Goal: Feedback & Contribution: Submit feedback/report problem

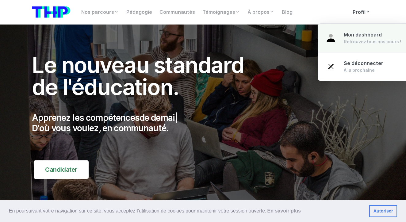
click at [352, 42] on div "Retrouvez tous nos cours !" at bounding box center [371, 42] width 57 height 6
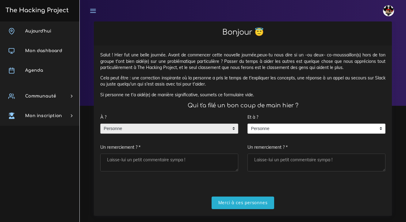
click at [143, 128] on span "Personne" at bounding box center [164, 129] width 128 height 10
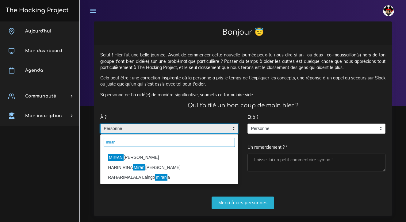
type input "miran"
click at [125, 157] on li "[PERSON_NAME]" at bounding box center [168, 158] width 137 height 10
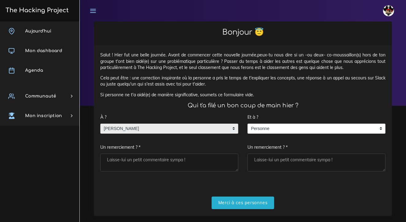
click at [125, 157] on textarea "Un remerciement ? *" at bounding box center [169, 162] width 138 height 18
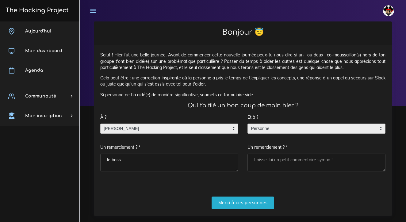
type textarea "le boss"
click at [283, 127] on span "Personne" at bounding box center [312, 129] width 128 height 10
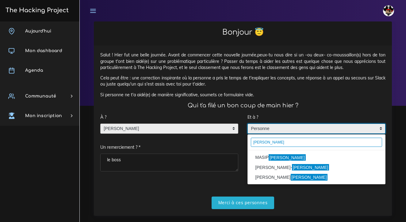
type input "[PERSON_NAME]"
click at [274, 157] on mark "[PERSON_NAME]" at bounding box center [286, 157] width 37 height 7
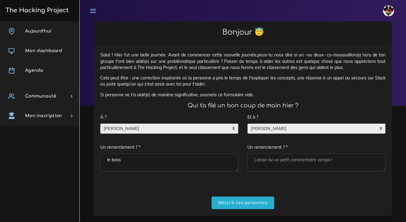
click at [269, 155] on textarea "Un remerciement ? *" at bounding box center [316, 162] width 138 height 18
type textarea "le boss aussi"
click at [240, 197] on input "Merci à ces personnes" at bounding box center [242, 202] width 63 height 13
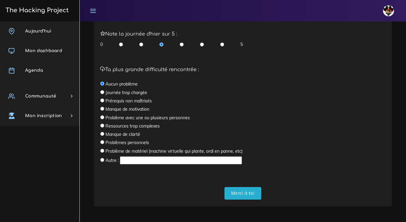
scroll to position [178, 0]
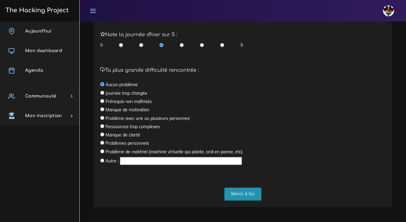
click at [246, 189] on input "Merci à toi" at bounding box center [242, 193] width 37 height 13
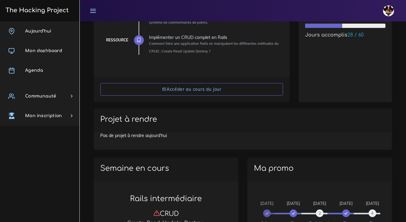
scroll to position [116, 0]
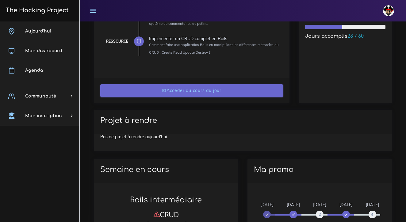
click at [207, 87] on link "Accéder au cours du jour" at bounding box center [191, 90] width 183 height 13
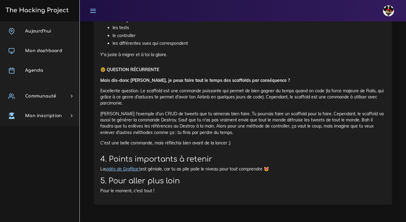
scroll to position [3482, 0]
